Goal: Transaction & Acquisition: Purchase product/service

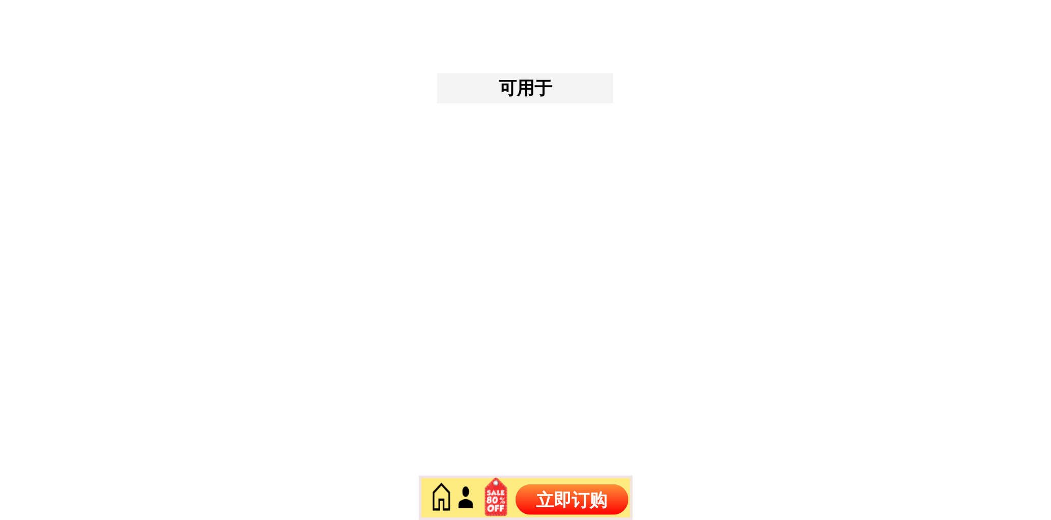
scroll to position [4352, 0]
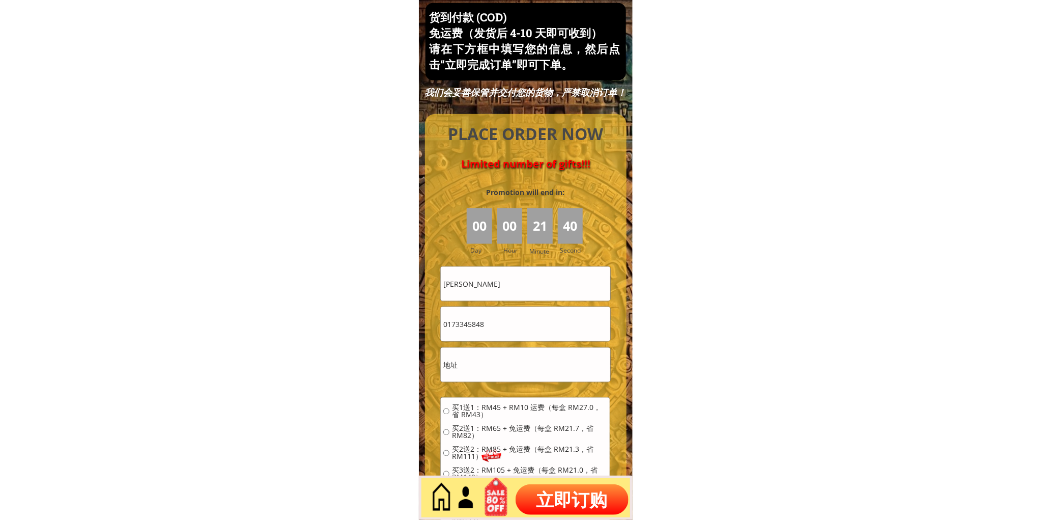
click at [531, 278] on input "[PERSON_NAME]" at bounding box center [525, 284] width 169 height 34
paste input "yoke cha"
type input "[PERSON_NAME]"
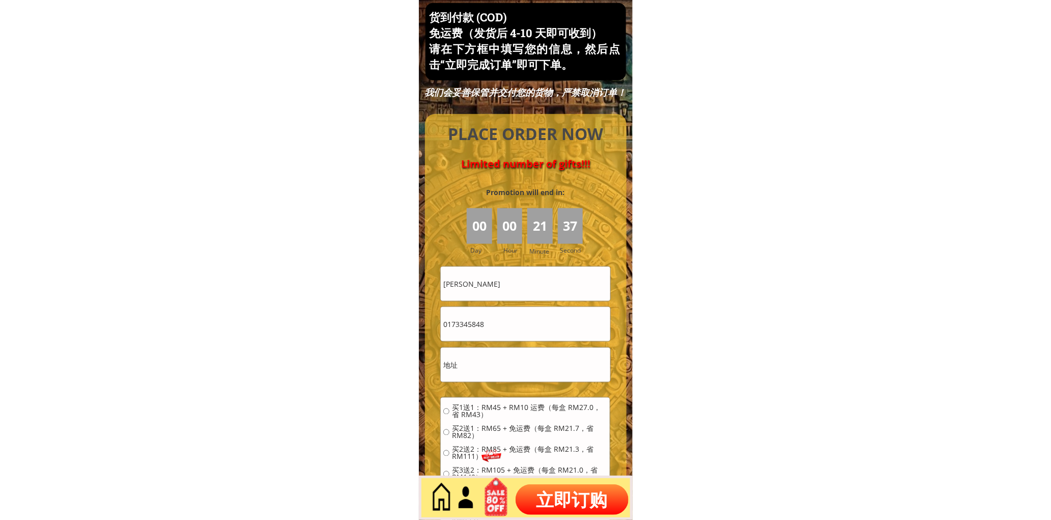
click at [502, 321] on input "0173345848" at bounding box center [525, 324] width 169 height 34
click at [502, 320] on input "0173345848" at bounding box center [525, 324] width 169 height 34
paste input "62678561"
type input "0162678561"
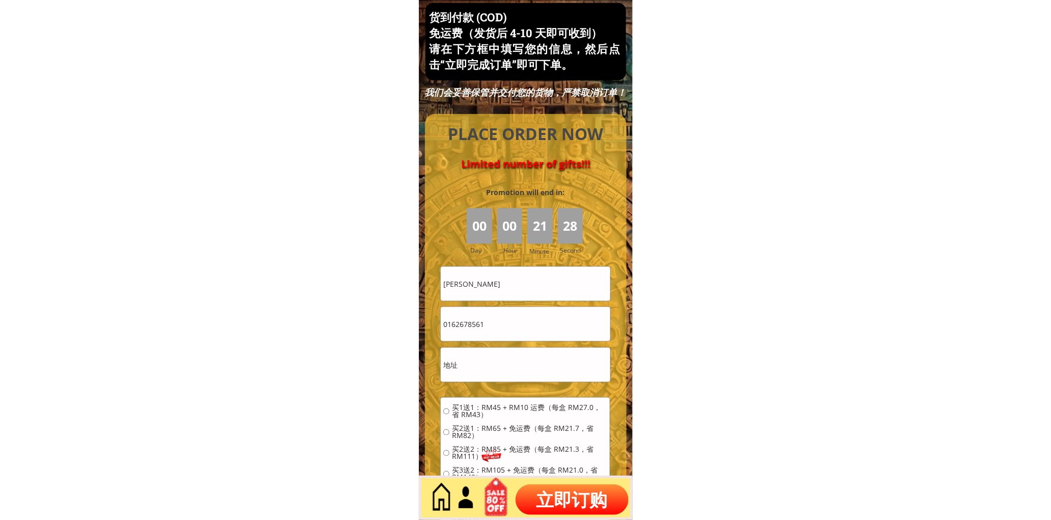
click at [521, 364] on input "text" at bounding box center [525, 365] width 169 height 34
paste input "652 Jalad sungai Chui ChaK 36700 LangKaP Perαk"
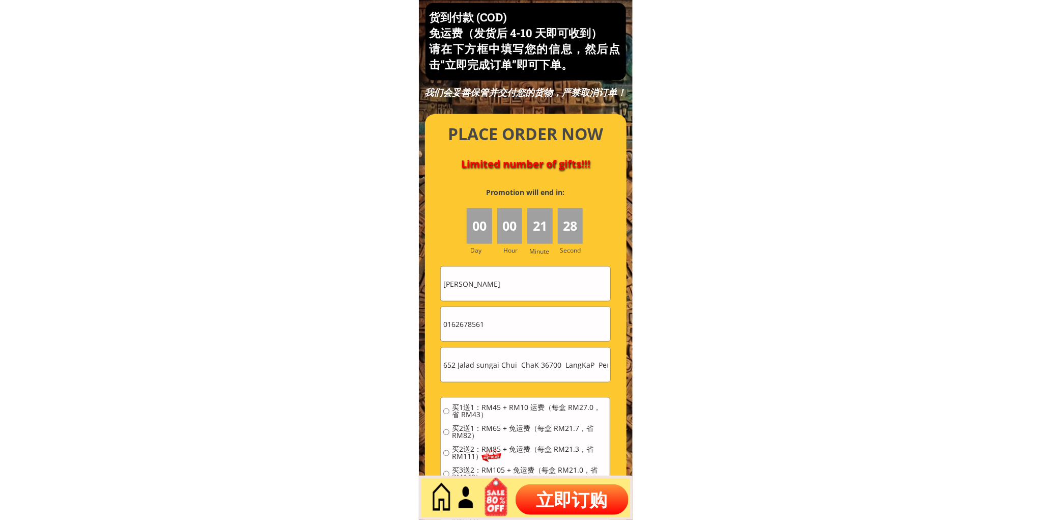
scroll to position [0, 4]
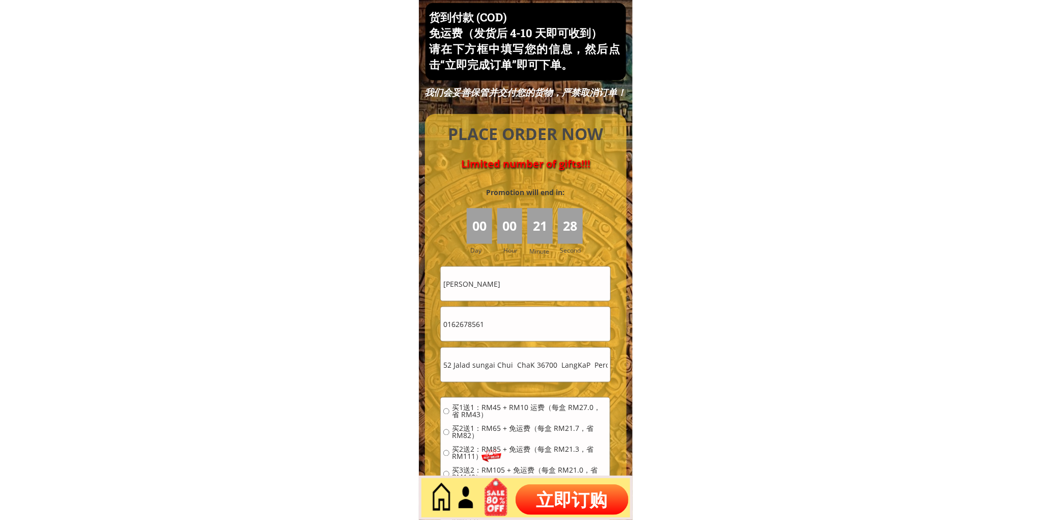
type input "652 Jalad sungai Chui ChaK 36700 LangKaP Perαk"
click at [485, 409] on span "买1送1：RM45 + RM10 运费（每盒 RM27.0，省 RM43）" at bounding box center [529, 411] width 155 height 14
radio input "true"
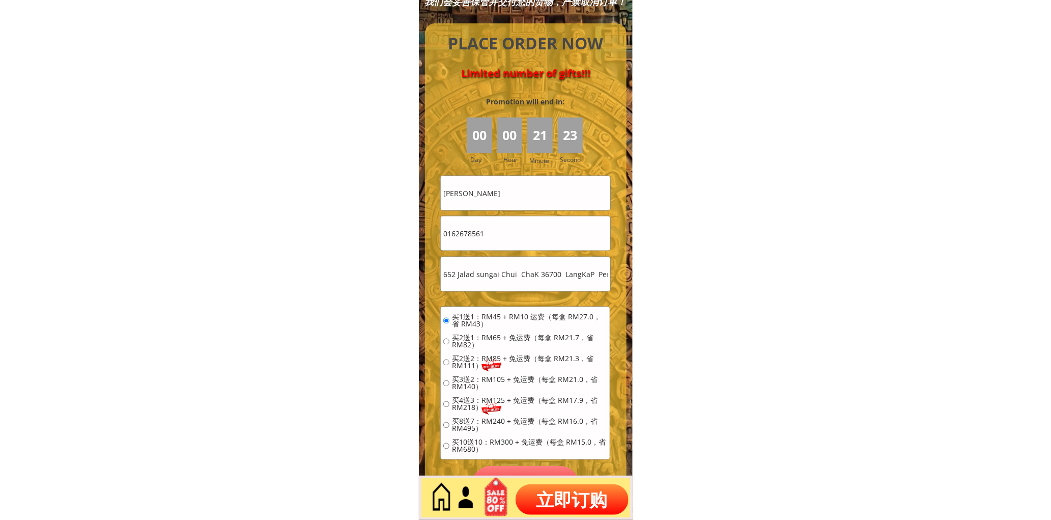
scroll to position [4446, 0]
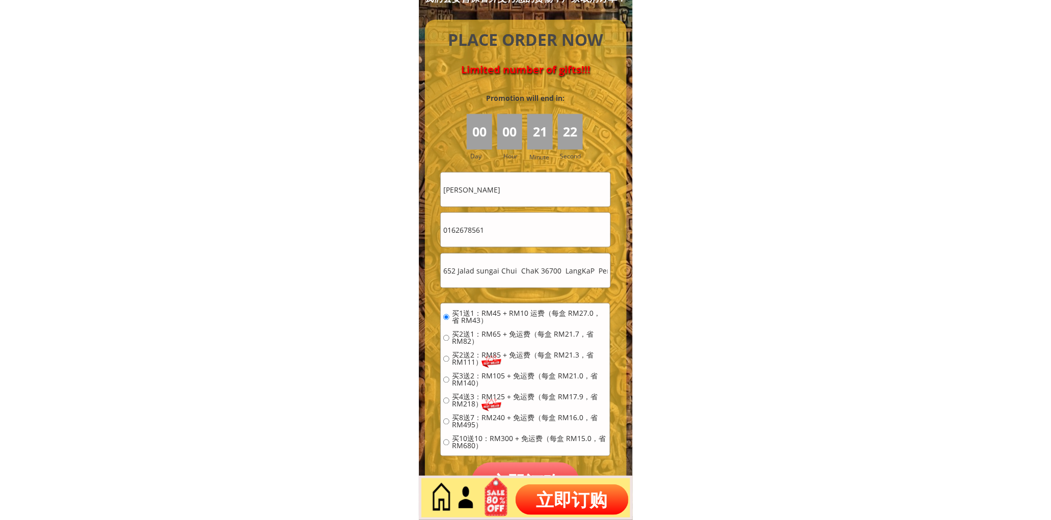
click at [530, 465] on p "立即订购" at bounding box center [525, 482] width 109 height 40
